Goal: Information Seeking & Learning: Learn about a topic

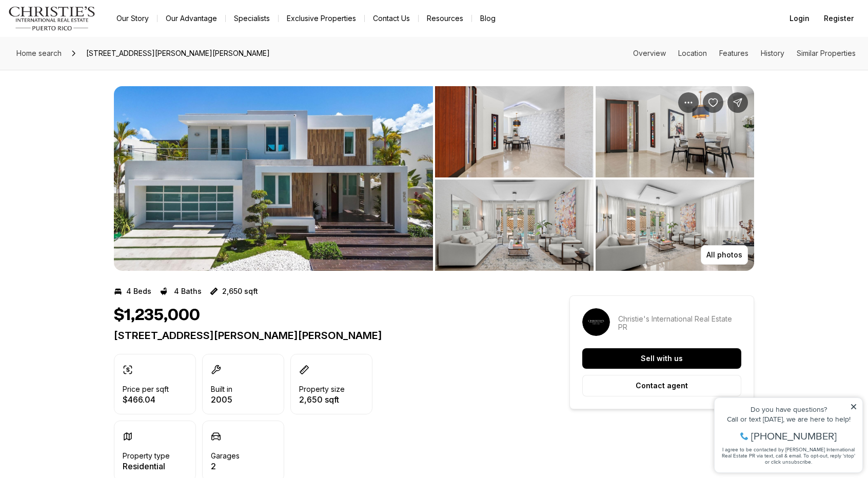
click at [246, 175] on img "View image gallery" at bounding box center [273, 178] width 319 height 185
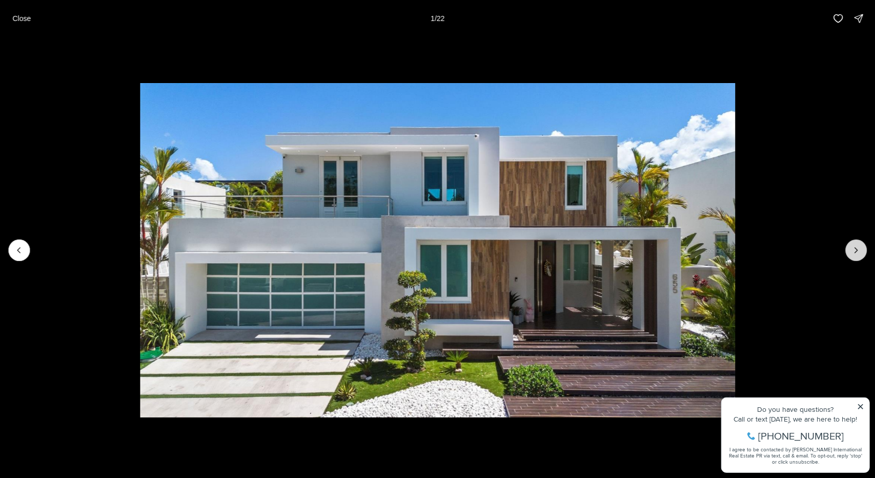
click at [853, 256] on button "Next slide" at bounding box center [857, 250] width 22 height 22
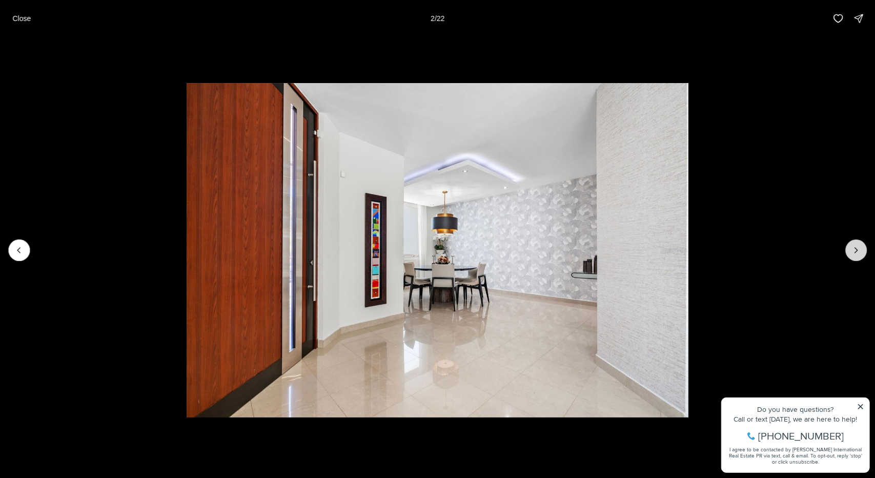
click at [853, 256] on button "Next slide" at bounding box center [857, 250] width 22 height 22
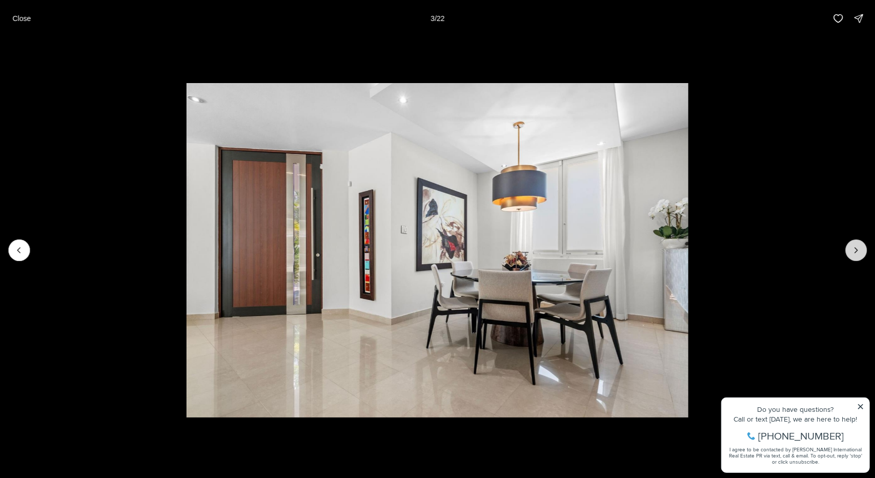
click at [853, 256] on button "Next slide" at bounding box center [857, 250] width 22 height 22
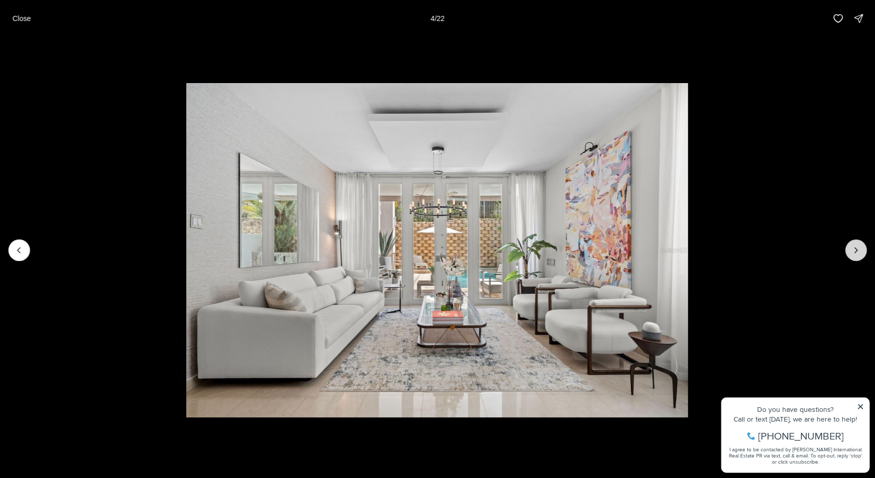
click at [853, 256] on button "Next slide" at bounding box center [857, 250] width 22 height 22
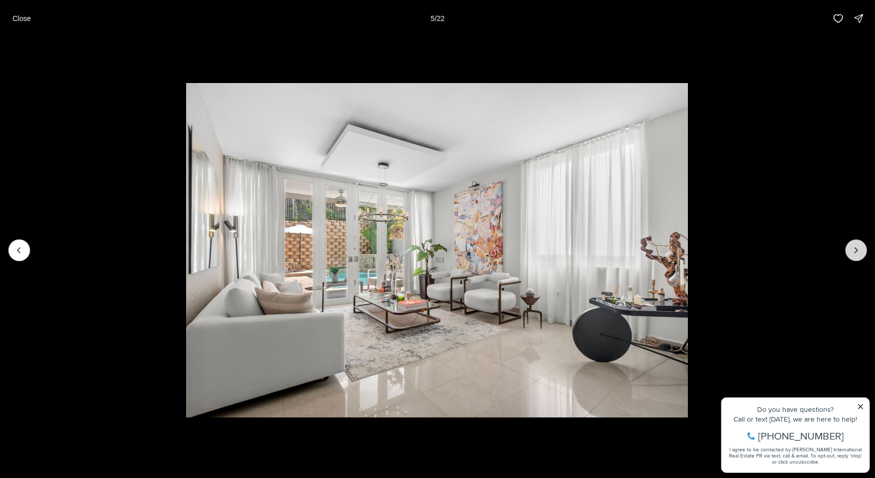
click at [853, 256] on button "Next slide" at bounding box center [857, 250] width 22 height 22
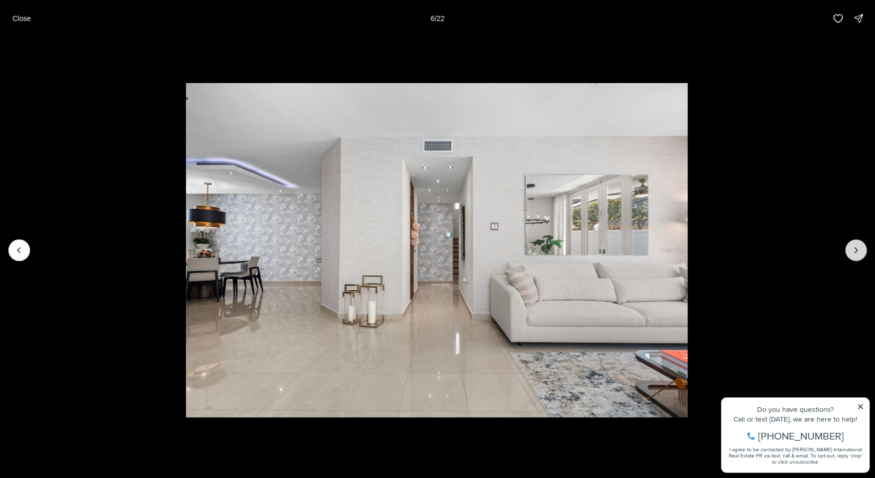
click at [853, 256] on button "Next slide" at bounding box center [857, 250] width 22 height 22
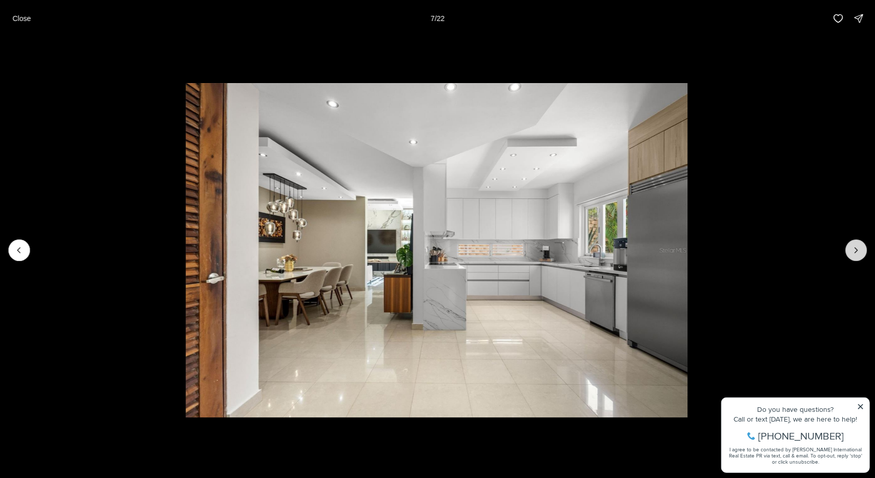
click at [853, 256] on button "Next slide" at bounding box center [857, 250] width 22 height 22
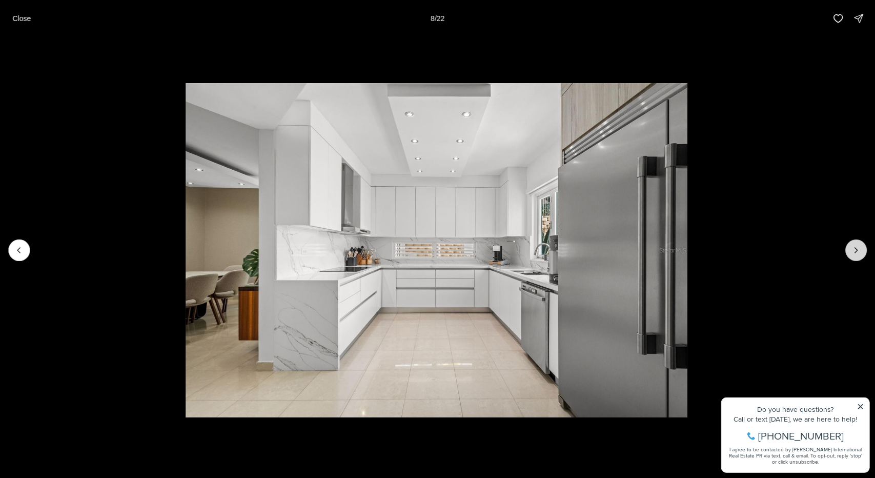
click at [853, 256] on button "Next slide" at bounding box center [857, 250] width 22 height 22
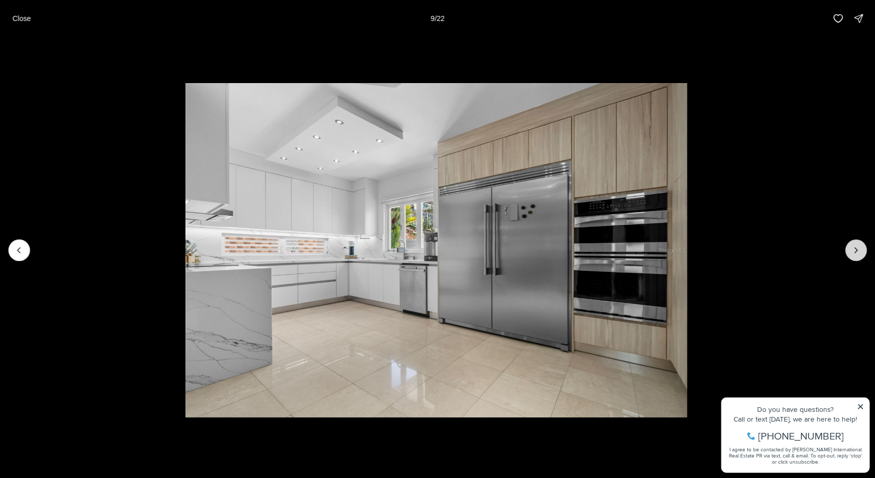
click at [853, 256] on button "Next slide" at bounding box center [857, 250] width 22 height 22
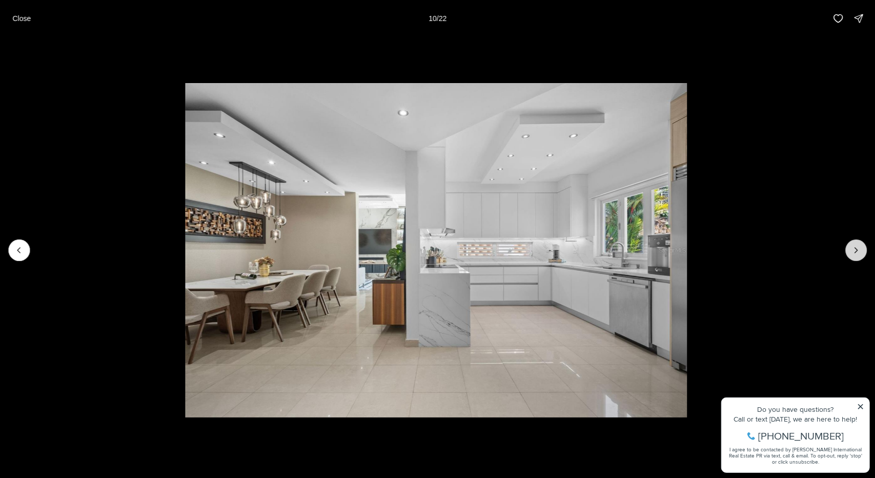
click at [853, 256] on button "Next slide" at bounding box center [857, 250] width 22 height 22
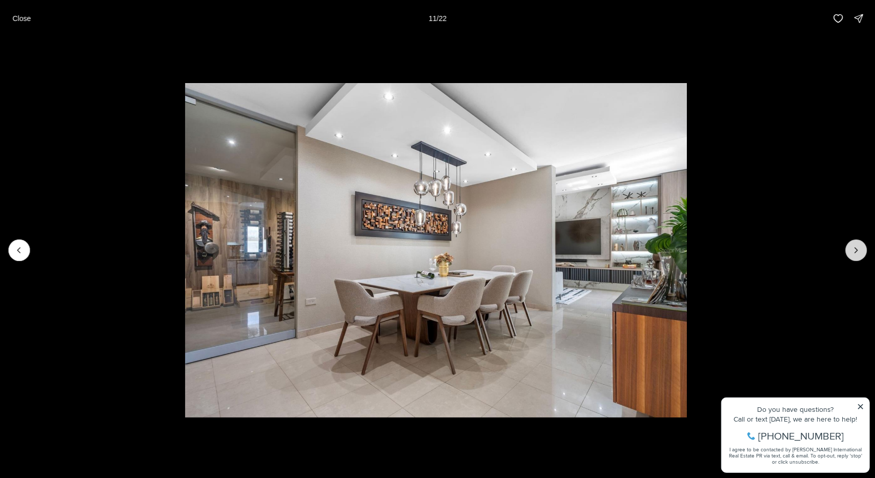
click at [853, 256] on button "Next slide" at bounding box center [857, 250] width 22 height 22
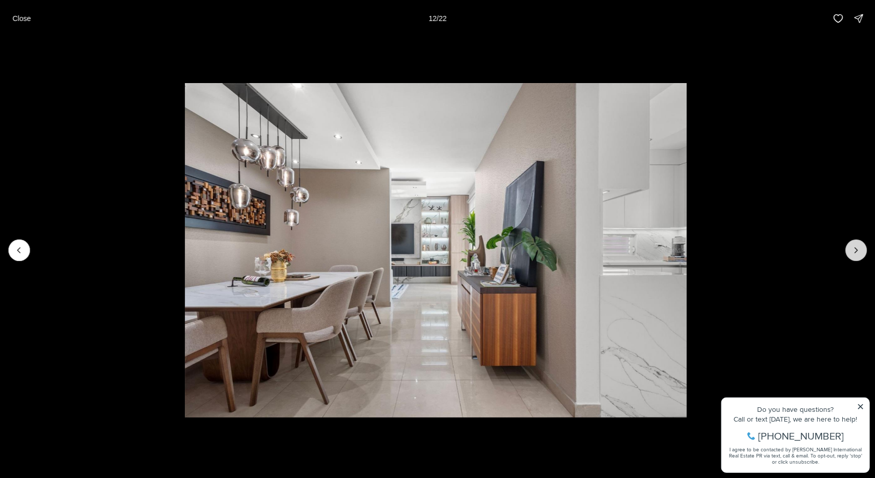
click at [853, 256] on button "Next slide" at bounding box center [857, 250] width 22 height 22
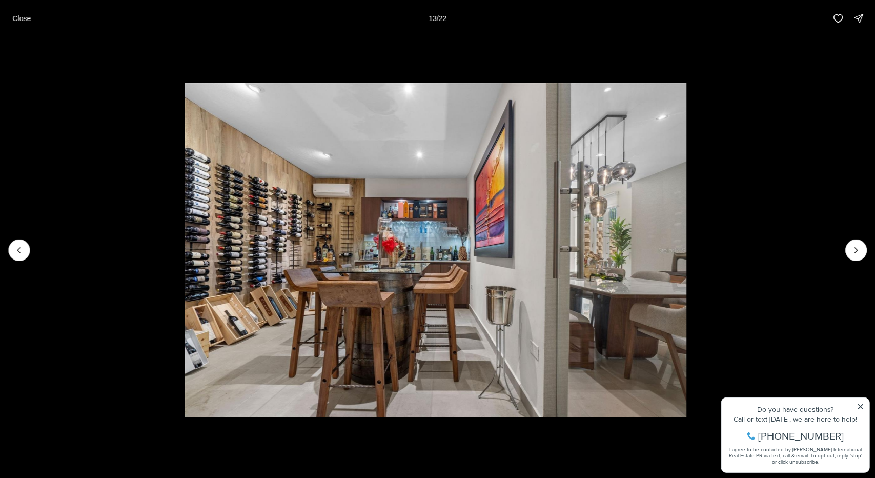
click at [264, 309] on img "13 of 22" at bounding box center [436, 250] width 502 height 334
click at [860, 252] on icon "Next slide" at bounding box center [856, 250] width 10 height 10
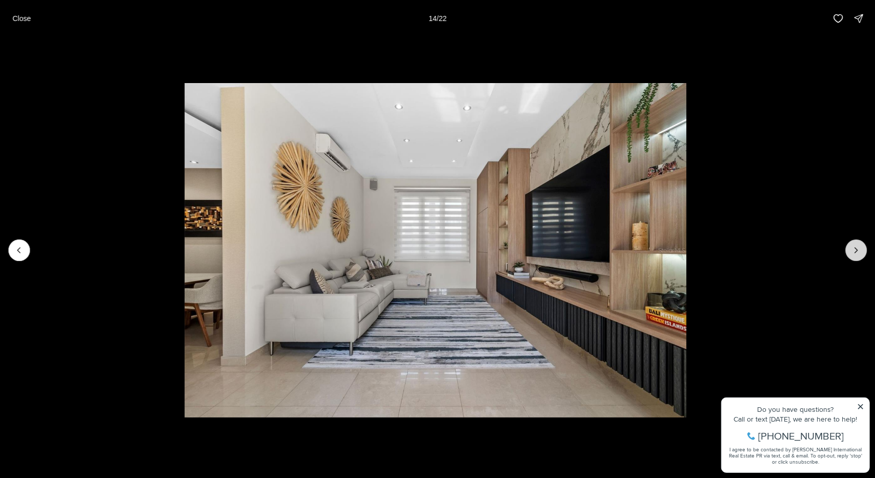
click at [860, 252] on icon "Next slide" at bounding box center [856, 250] width 10 height 10
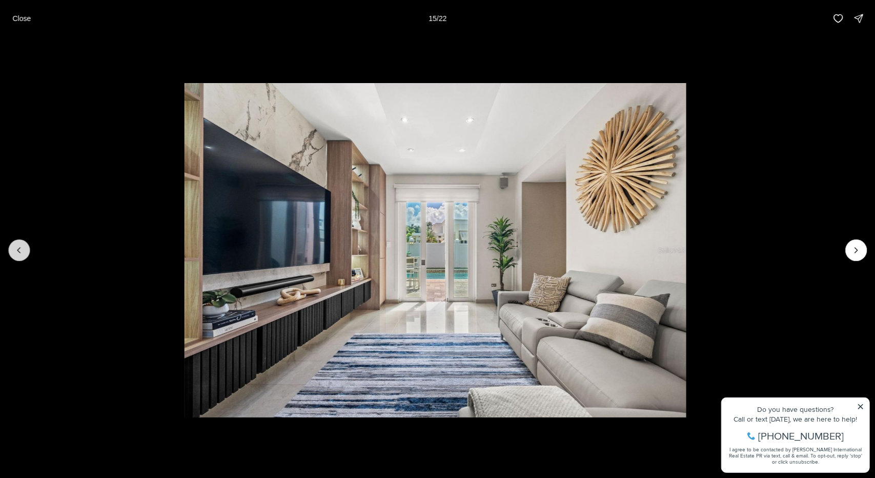
click at [15, 252] on icon "Previous slide" at bounding box center [19, 250] width 10 height 10
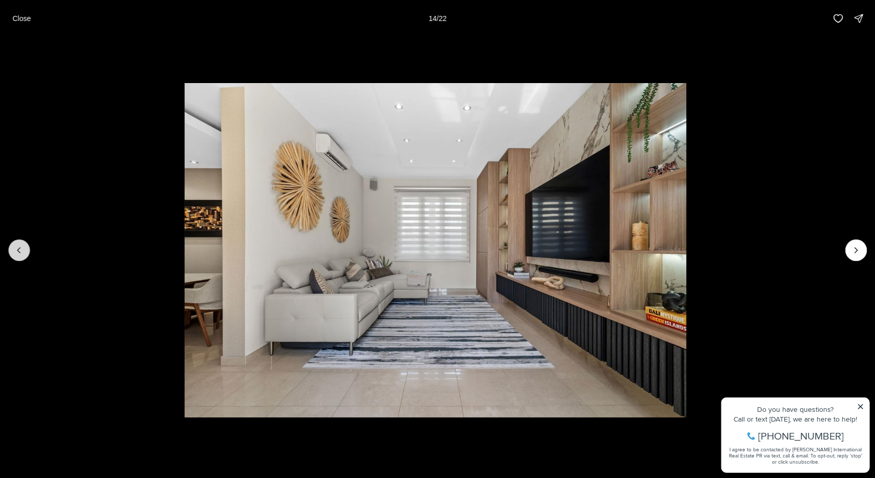
click at [15, 252] on icon "Previous slide" at bounding box center [19, 250] width 10 height 10
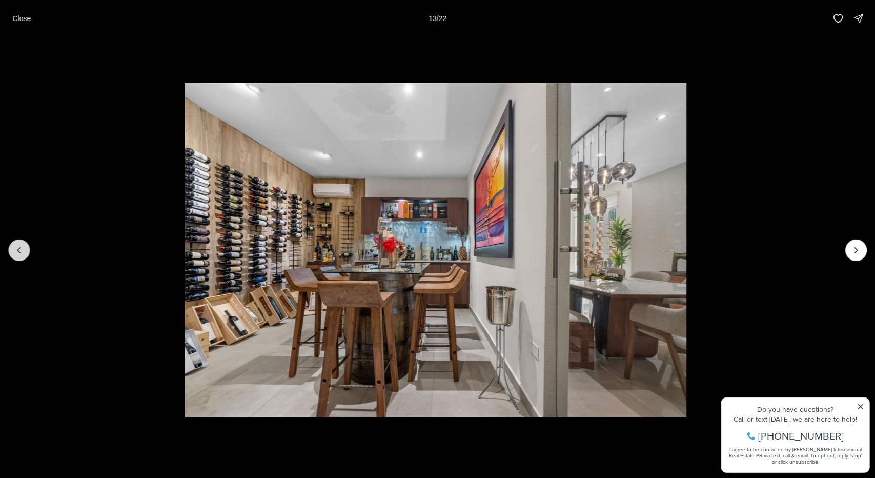
click at [15, 252] on icon "Previous slide" at bounding box center [19, 250] width 10 height 10
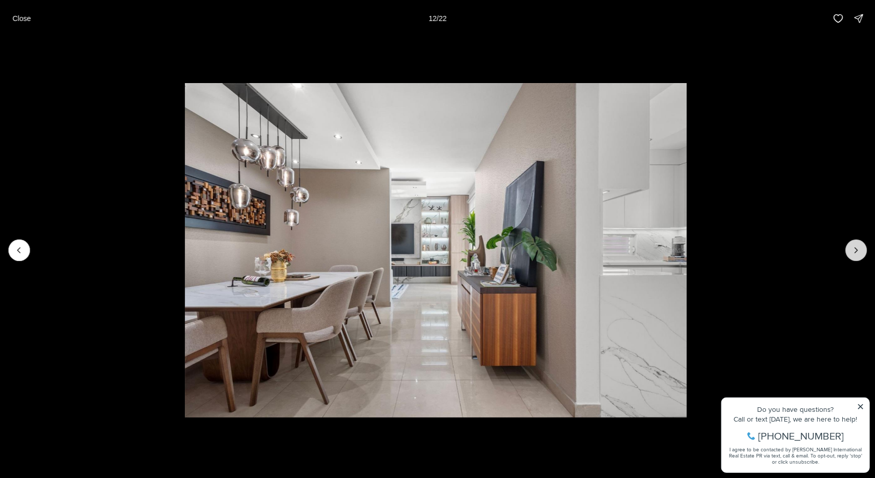
click at [863, 246] on button "Next slide" at bounding box center [857, 250] width 22 height 22
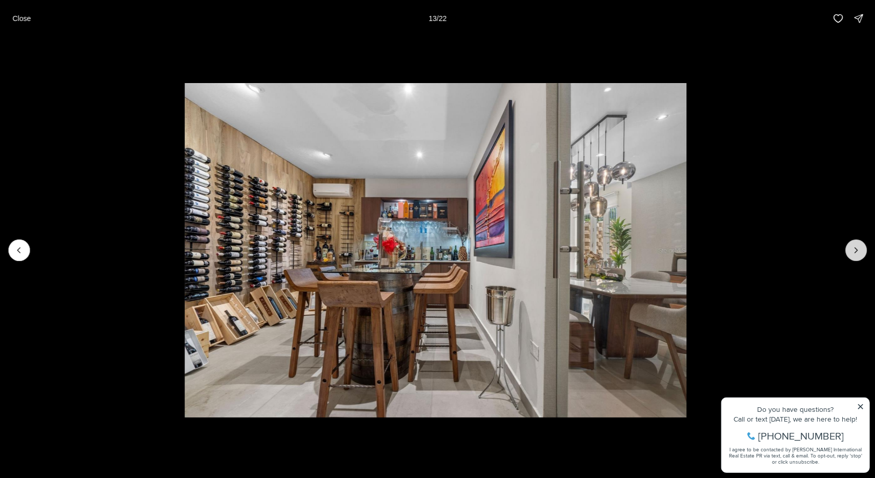
click at [863, 246] on button "Next slide" at bounding box center [857, 250] width 22 height 22
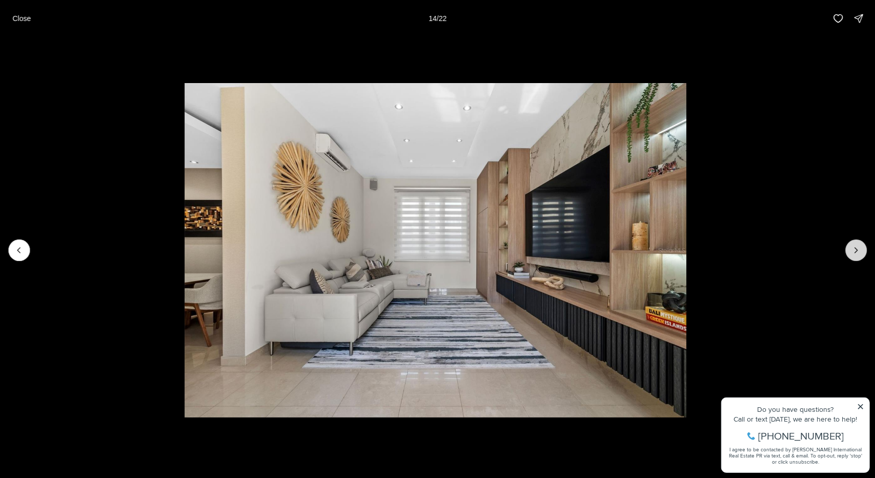
click at [863, 246] on button "Next slide" at bounding box center [857, 250] width 22 height 22
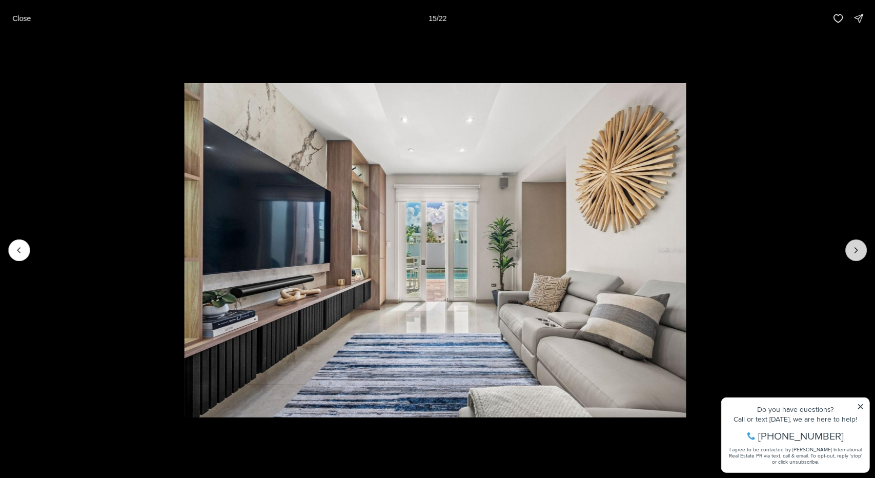
click at [863, 246] on button "Next slide" at bounding box center [857, 250] width 22 height 22
